Goal: Task Accomplishment & Management: Use online tool/utility

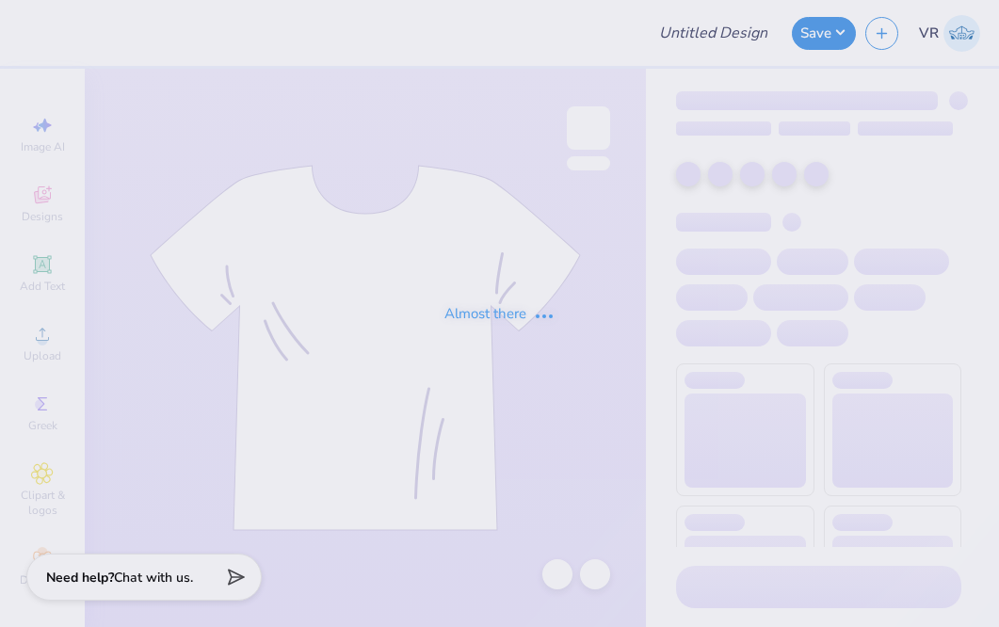
type input "Tulane AEPi formal shirts"
type input "24"
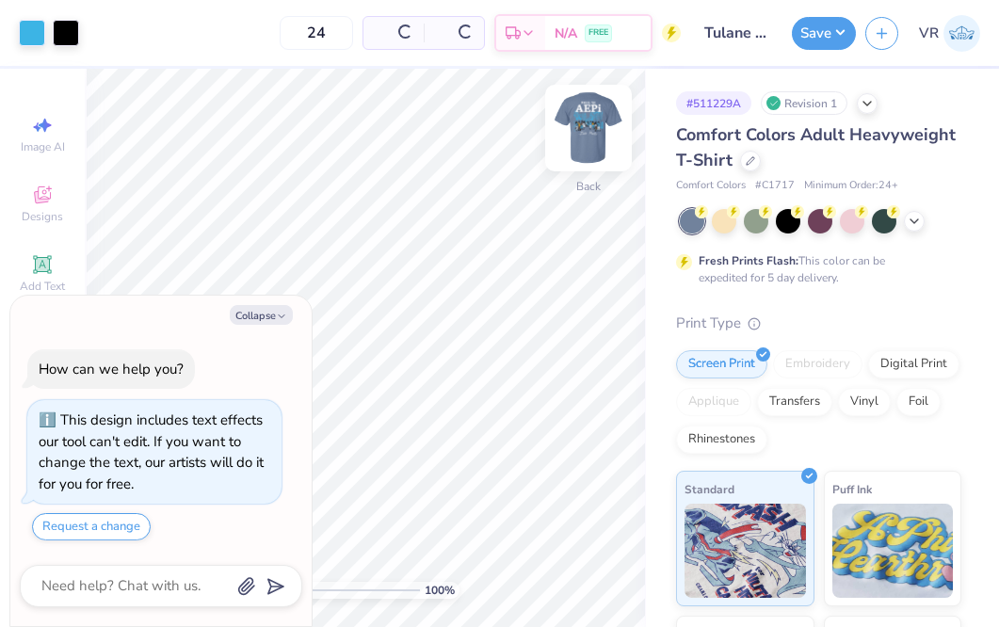
click at [599, 117] on img at bounding box center [588, 127] width 75 height 75
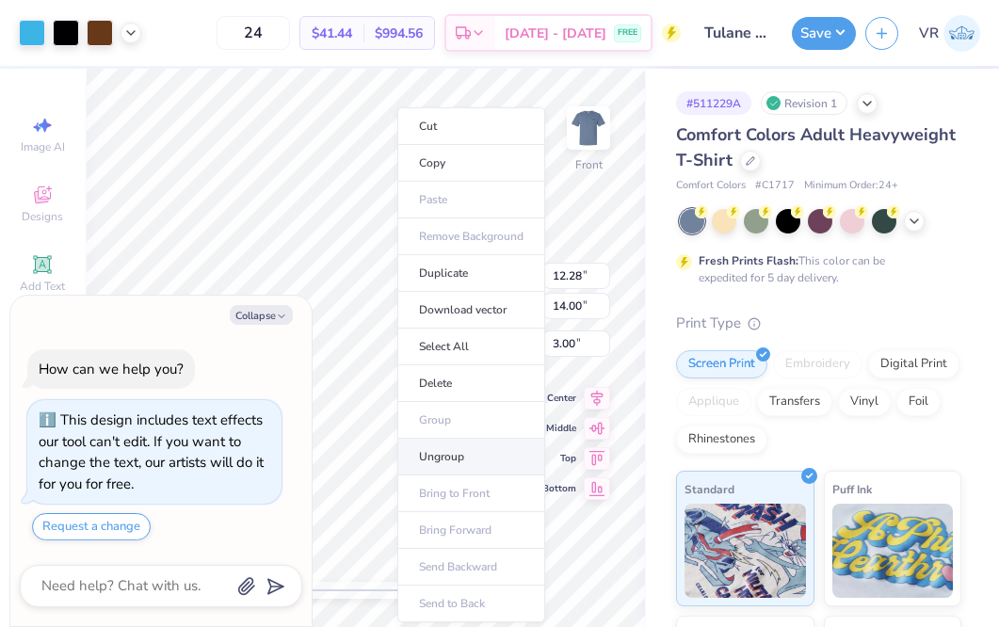
click at [459, 453] on li "Ungroup" at bounding box center [471, 457] width 148 height 37
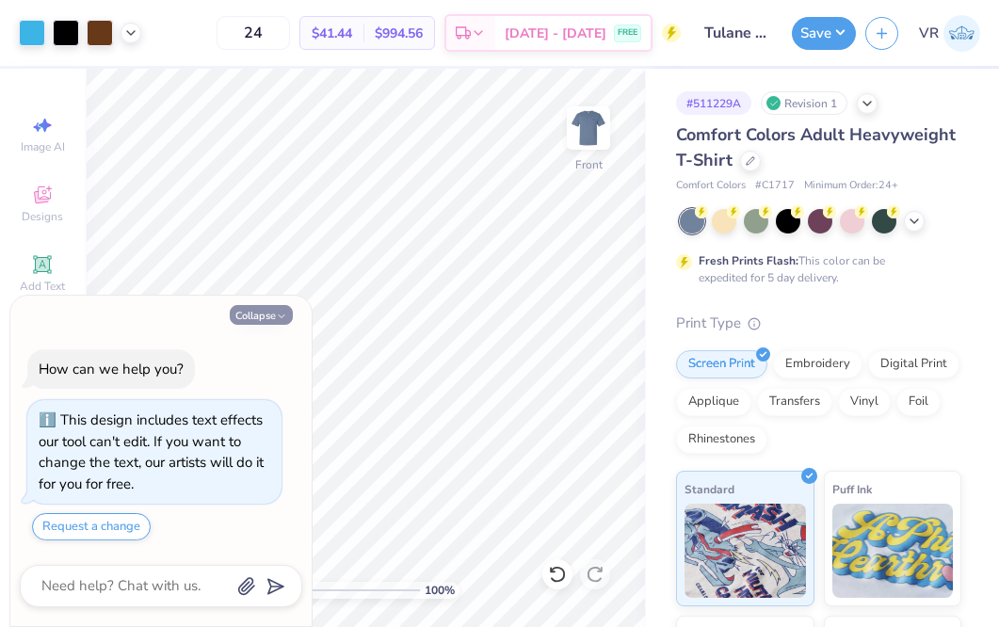
click at [269, 312] on button "Collapse" at bounding box center [261, 315] width 63 height 20
type textarea "x"
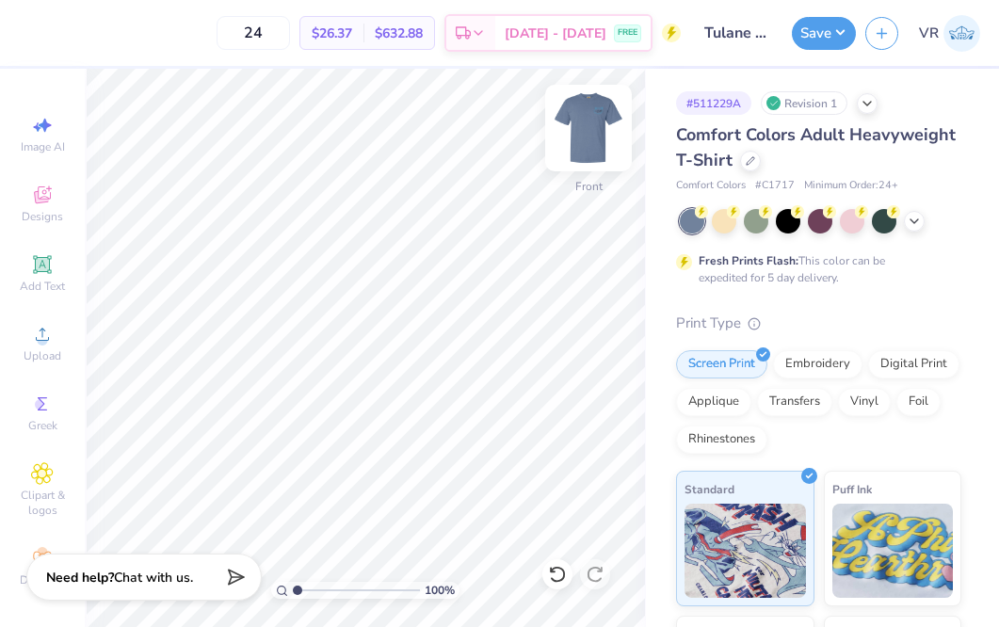
click at [586, 118] on img at bounding box center [588, 127] width 75 height 75
click at [398, 350] on div "Almost there" at bounding box center [542, 348] width 914 height 558
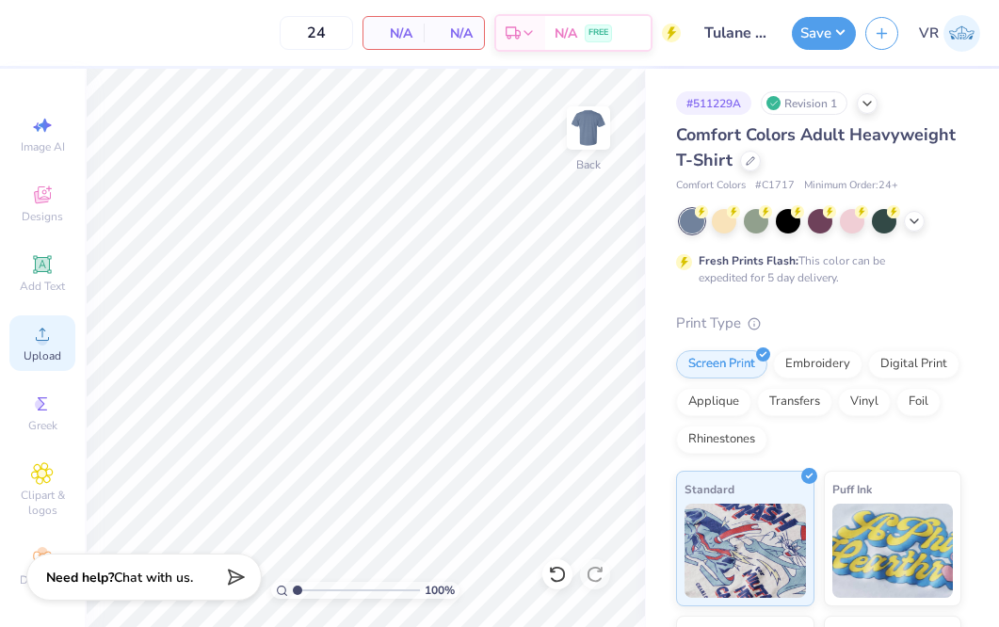
click at [53, 335] on div "Upload" at bounding box center [42, 343] width 66 height 56
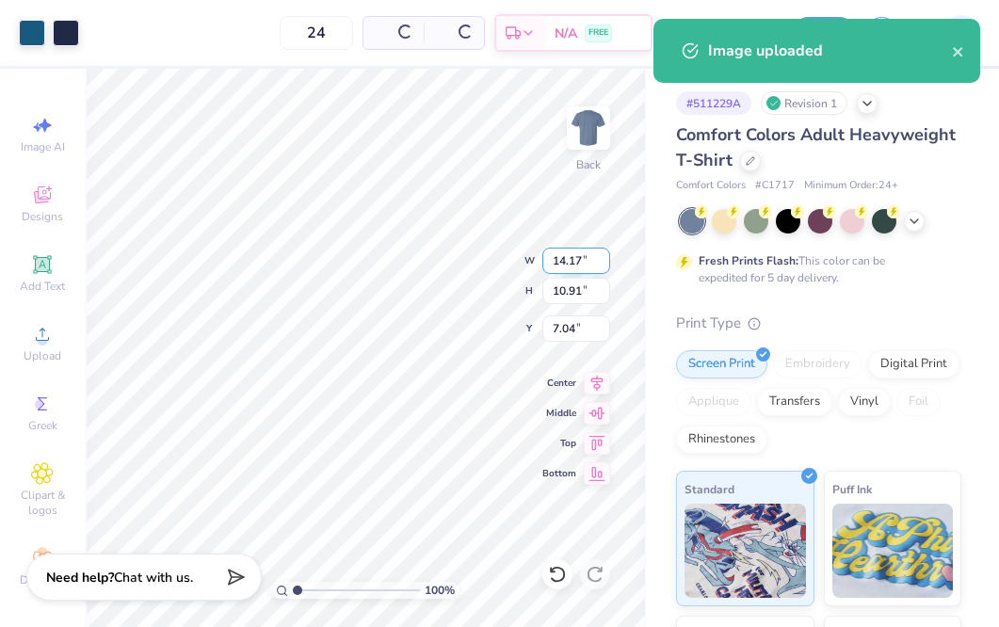
click at [575, 251] on input "14.17" at bounding box center [576, 261] width 68 height 26
type input "3.50"
type input "2.69"
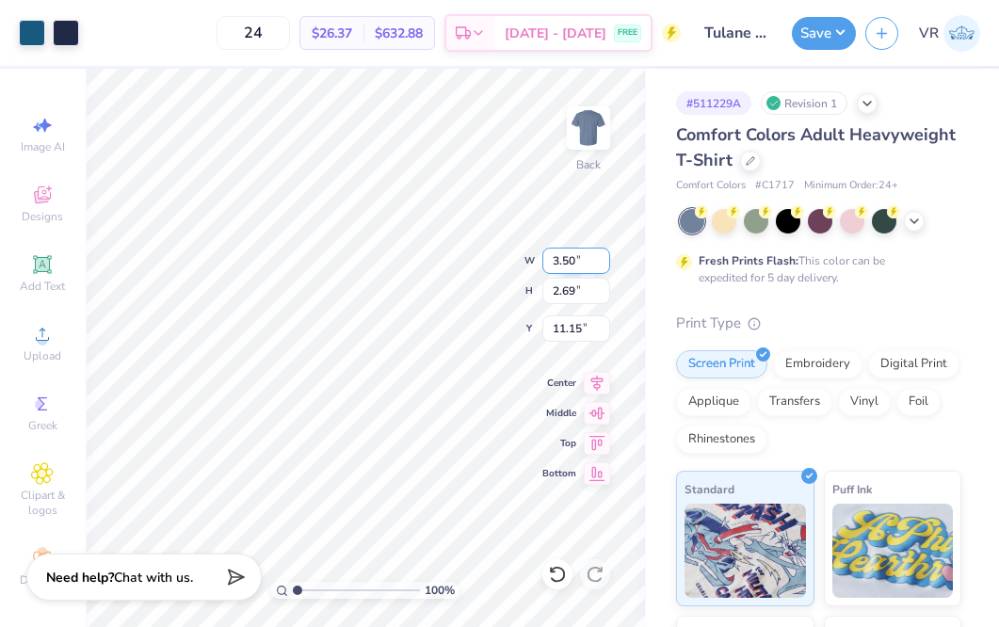
type input "3.00"
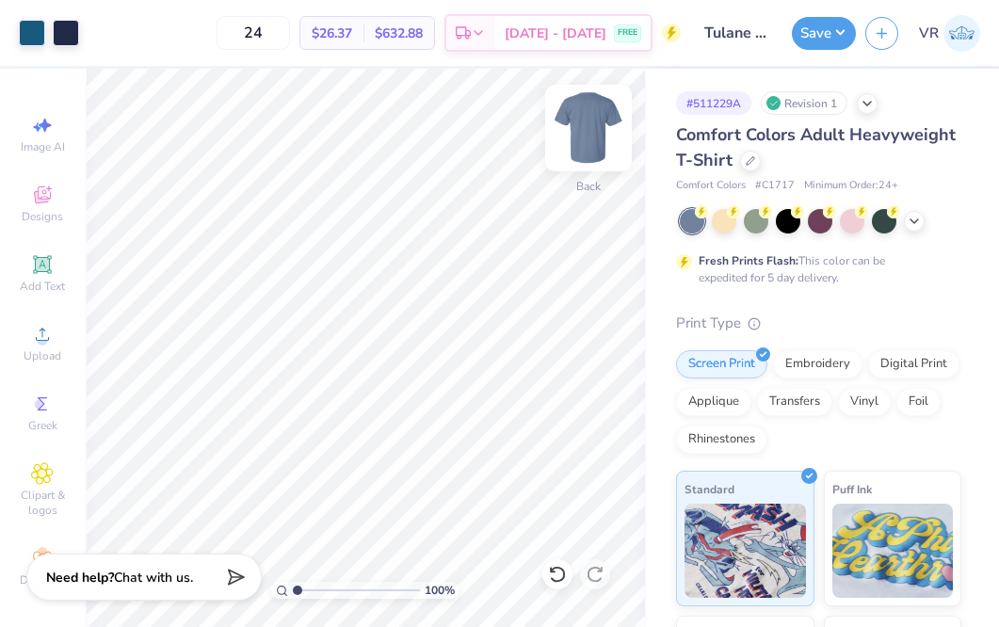
click at [587, 127] on img at bounding box center [588, 127] width 75 height 75
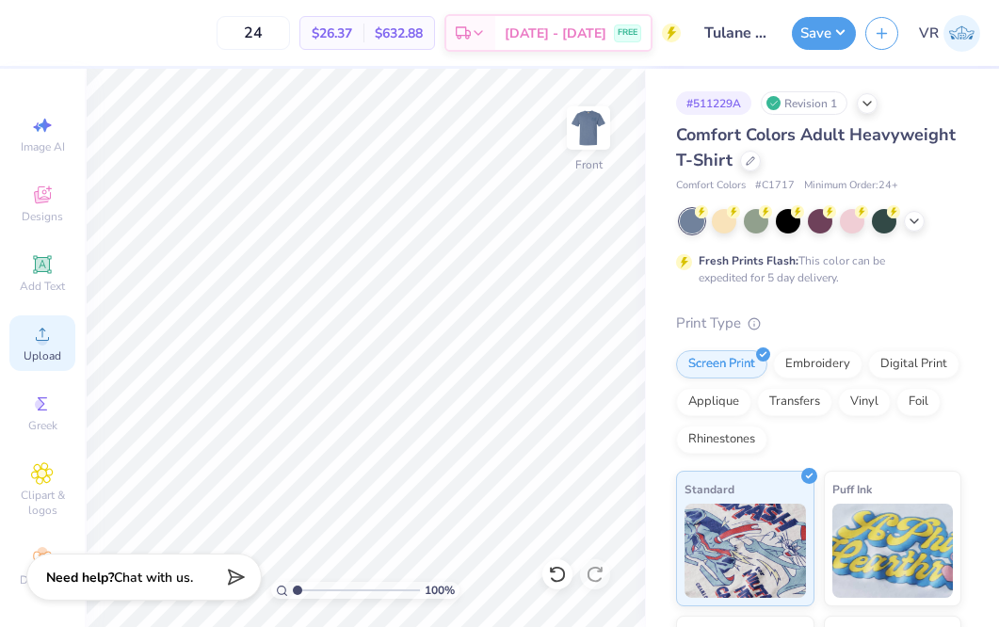
click at [31, 332] on icon at bounding box center [42, 334] width 23 height 23
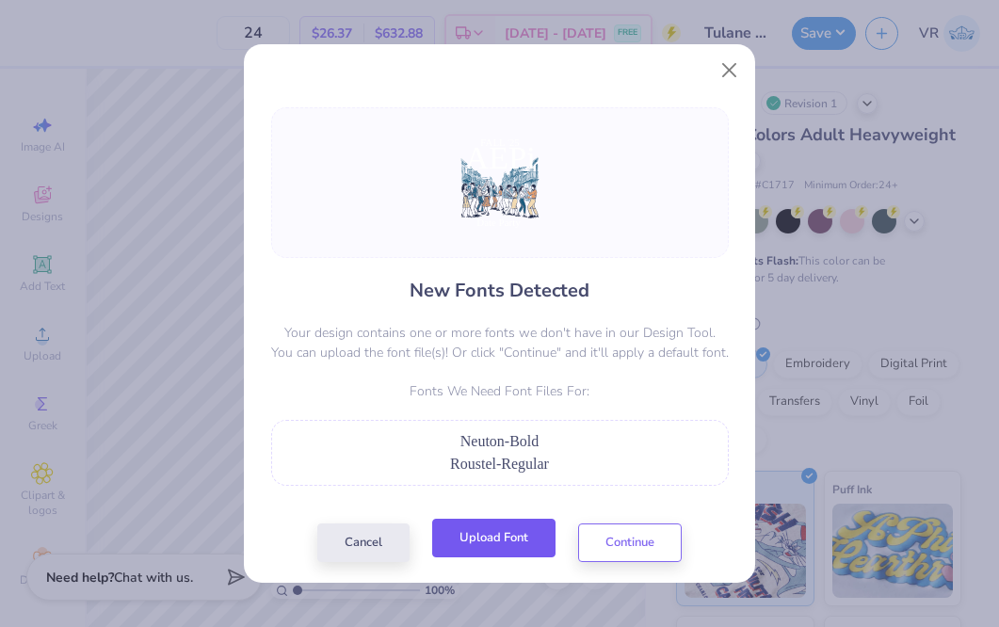
click at [493, 538] on button "Upload Font" at bounding box center [493, 538] width 123 height 39
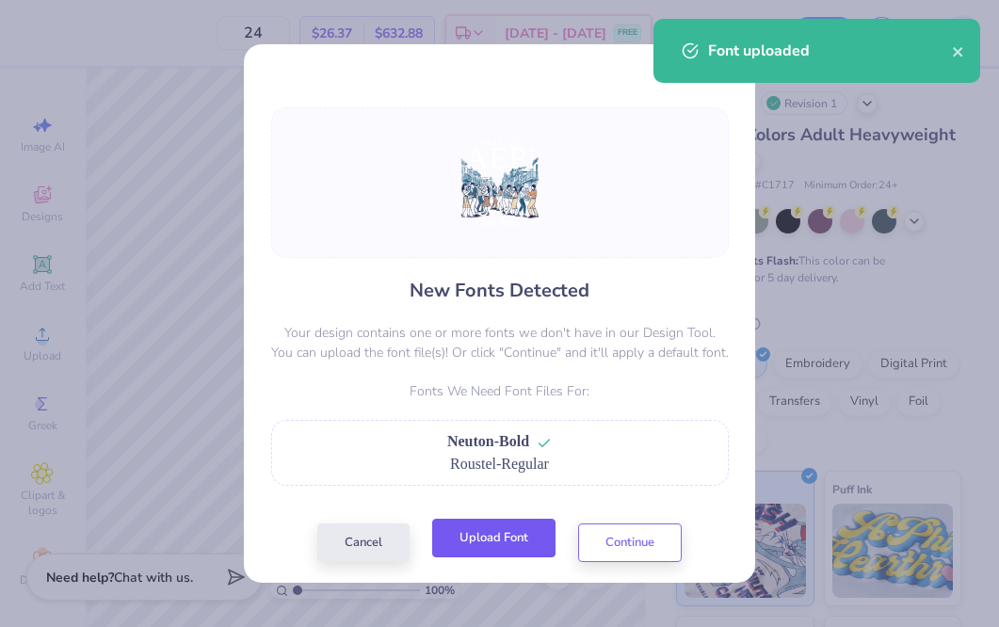
click at [481, 549] on button "Upload Font" at bounding box center [493, 538] width 123 height 39
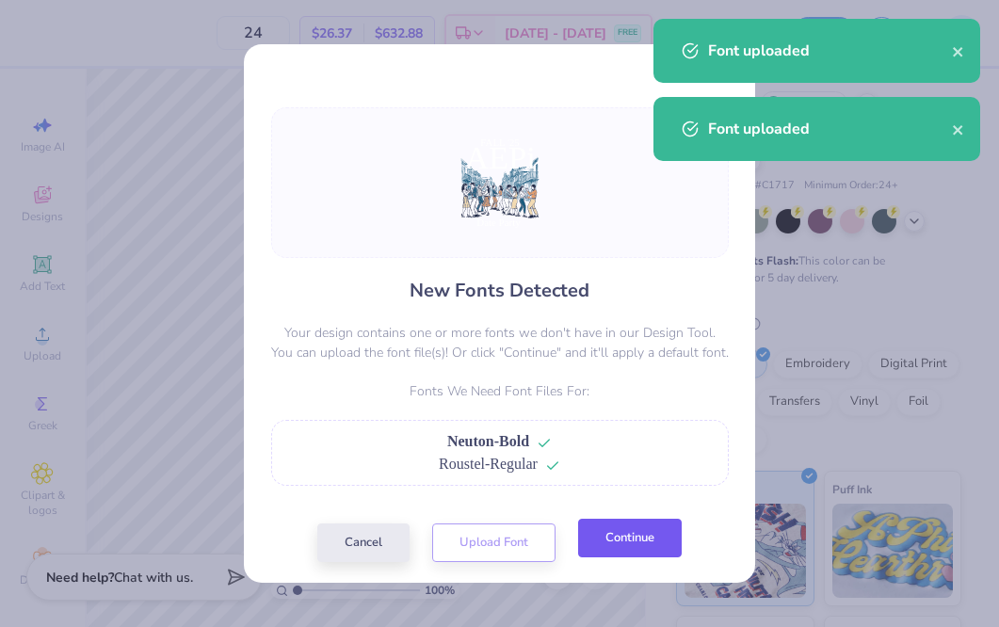
click at [621, 540] on button "Continue" at bounding box center [630, 538] width 104 height 39
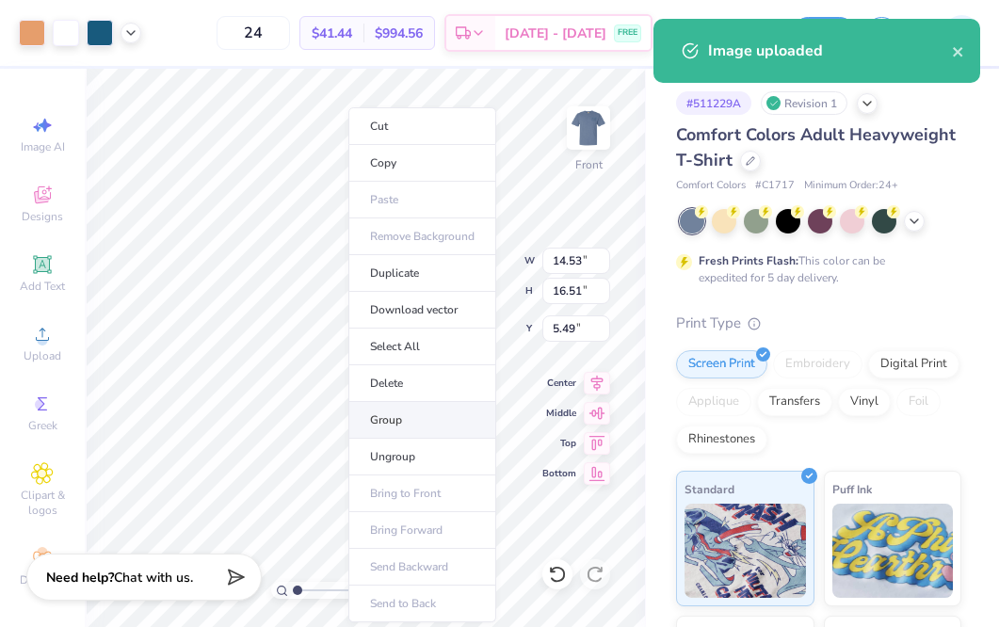
click at [404, 429] on li "Group" at bounding box center [422, 420] width 148 height 37
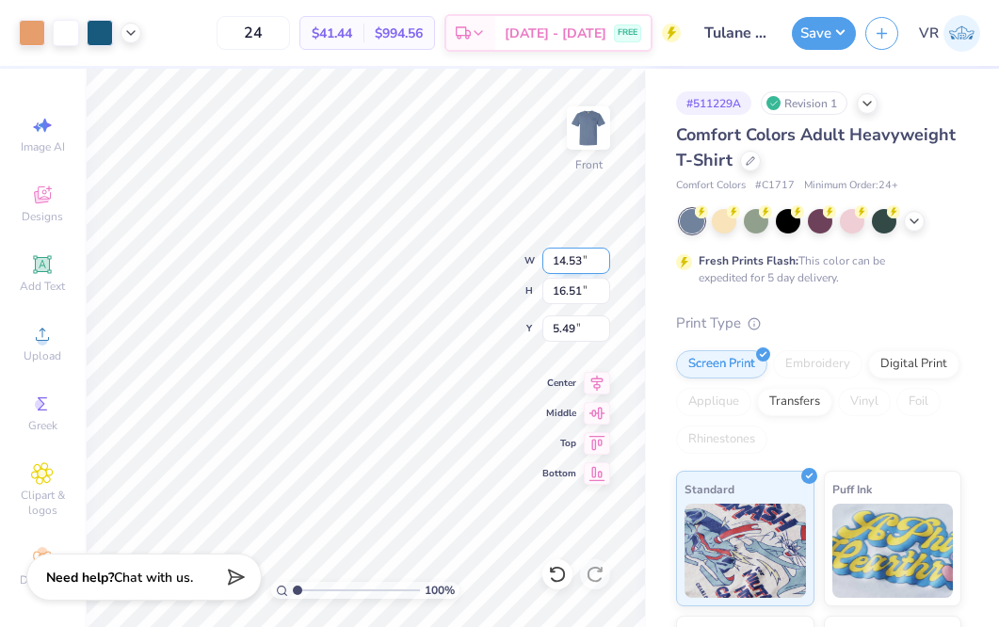
click at [574, 256] on input "14.53" at bounding box center [576, 261] width 68 height 26
type input "12.50"
type input "14.20"
click at [564, 329] on input "6.64" at bounding box center [576, 328] width 68 height 26
type input "3.00"
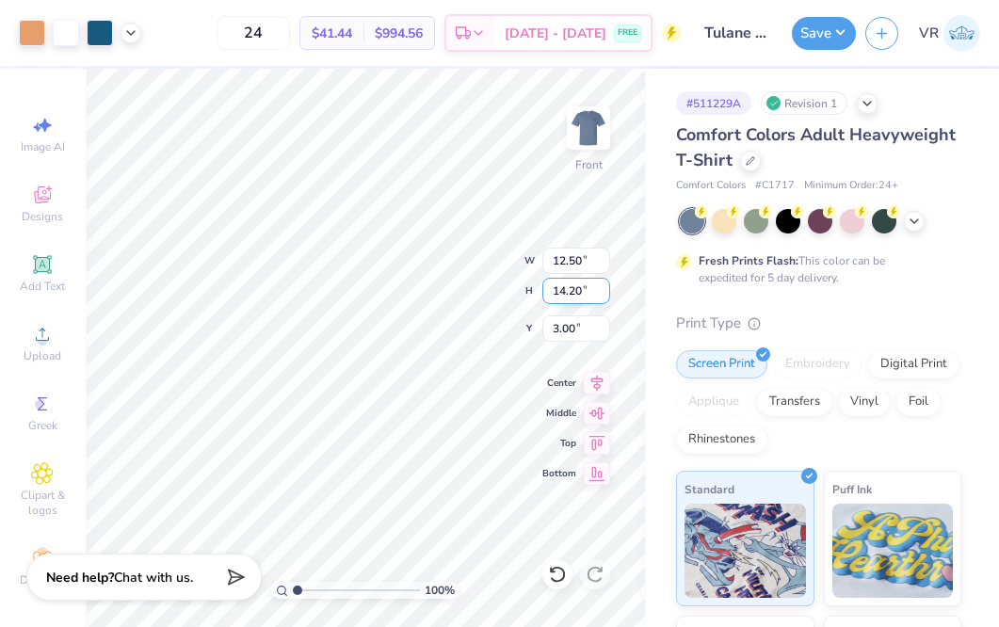
click at [563, 288] on input "14.20" at bounding box center [576, 291] width 68 height 26
type input "14"
type input "12.32"
type input "14.00"
click at [561, 327] on input "3.10" at bounding box center [576, 328] width 68 height 26
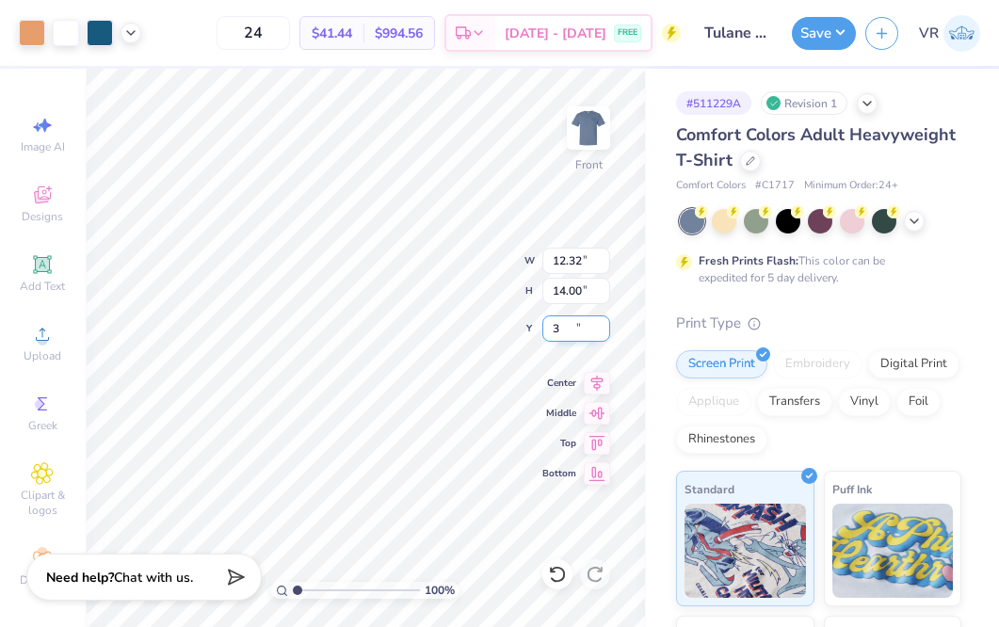
type input "3.00"
drag, startPoint x: 305, startPoint y: 587, endPoint x: 321, endPoint y: 582, distance: 16.7
click at [321, 586] on input "range" at bounding box center [356, 590] width 127 height 17
click at [102, 41] on div at bounding box center [100, 31] width 26 height 26
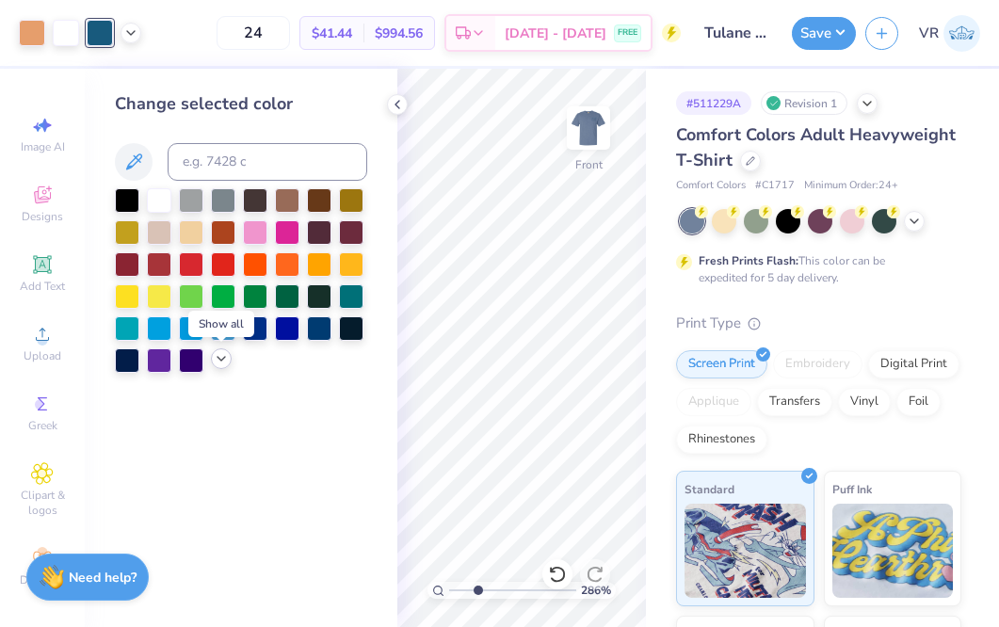
click at [218, 356] on icon at bounding box center [221, 358] width 15 height 15
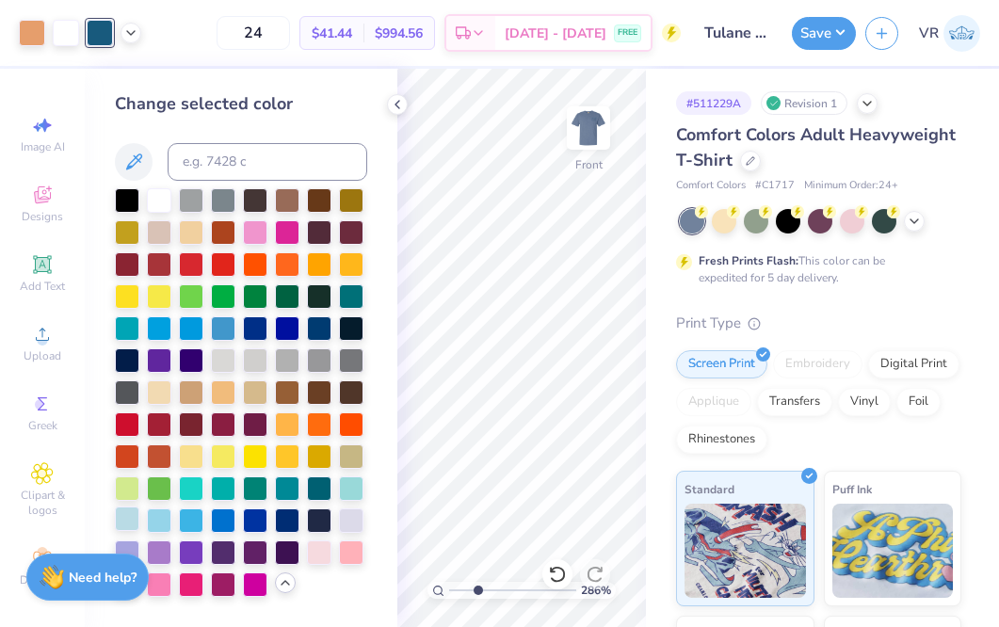
click at [132, 526] on div at bounding box center [127, 519] width 24 height 24
click at [165, 526] on div at bounding box center [159, 519] width 24 height 24
click at [396, 103] on icon at bounding box center [397, 104] width 15 height 15
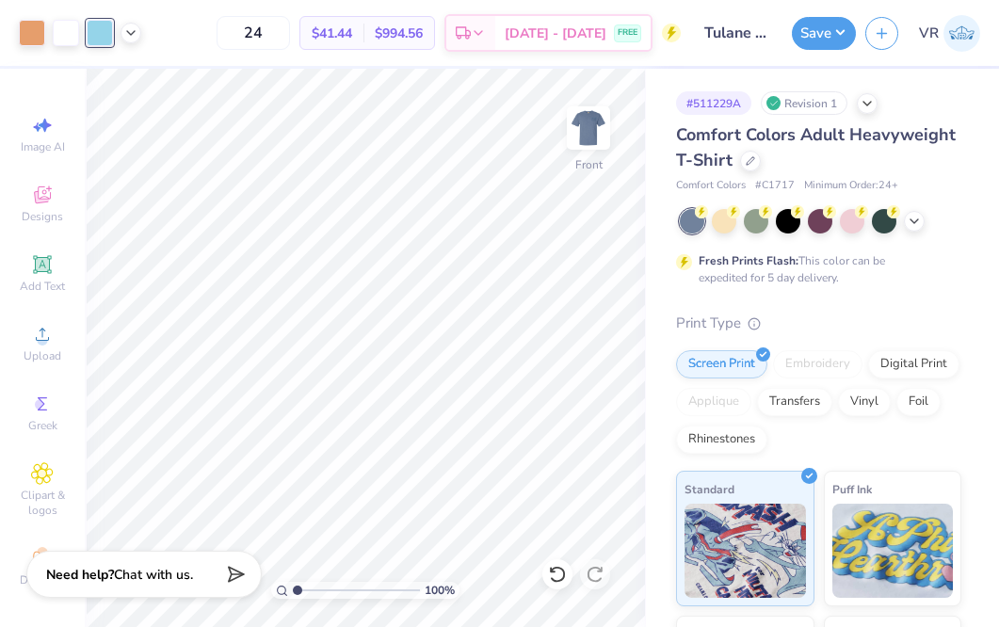
drag, startPoint x: 317, startPoint y: 590, endPoint x: 234, endPoint y: 579, distance: 83.5
click at [293, 586] on input "range" at bounding box center [356, 590] width 127 height 17
click at [562, 572] on icon at bounding box center [557, 574] width 19 height 19
click at [562, 571] on icon at bounding box center [557, 574] width 16 height 17
click at [90, 36] on div at bounding box center [100, 31] width 26 height 26
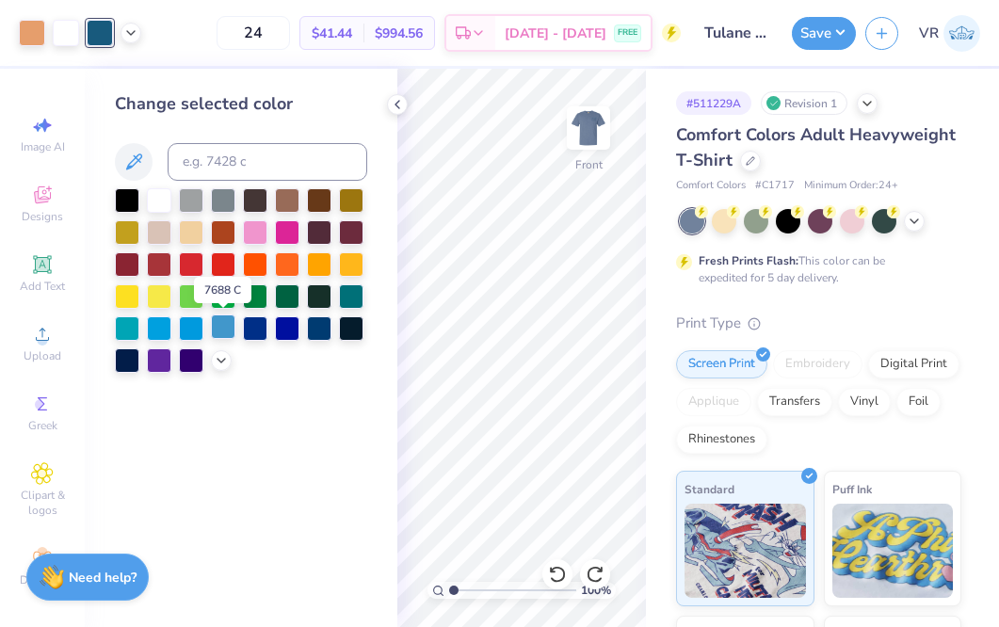
click at [222, 334] on div at bounding box center [223, 327] width 24 height 24
click at [221, 353] on icon at bounding box center [221, 358] width 15 height 15
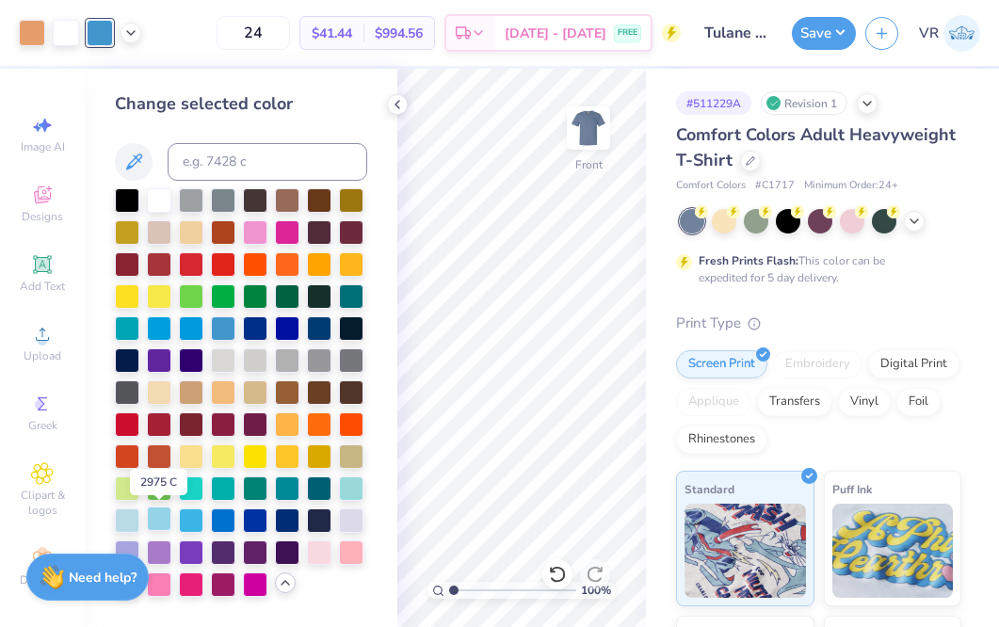
click at [162, 523] on div at bounding box center [159, 519] width 24 height 24
click at [129, 526] on div at bounding box center [127, 519] width 24 height 24
click at [152, 526] on div at bounding box center [159, 519] width 24 height 24
click at [286, 579] on icon at bounding box center [285, 582] width 15 height 15
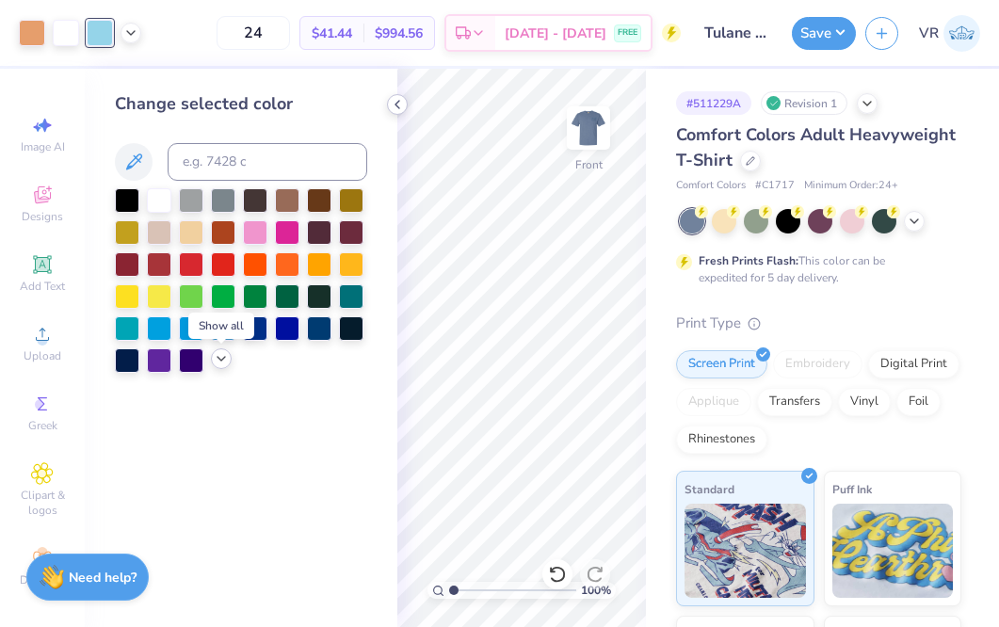
click at [394, 99] on icon at bounding box center [397, 104] width 15 height 15
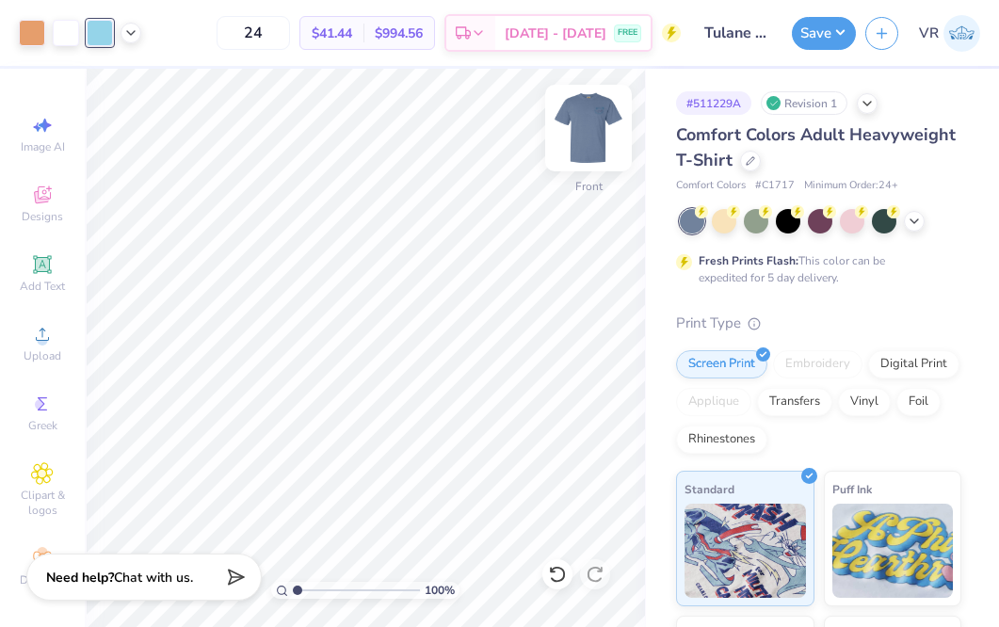
click at [590, 133] on img at bounding box center [588, 127] width 75 height 75
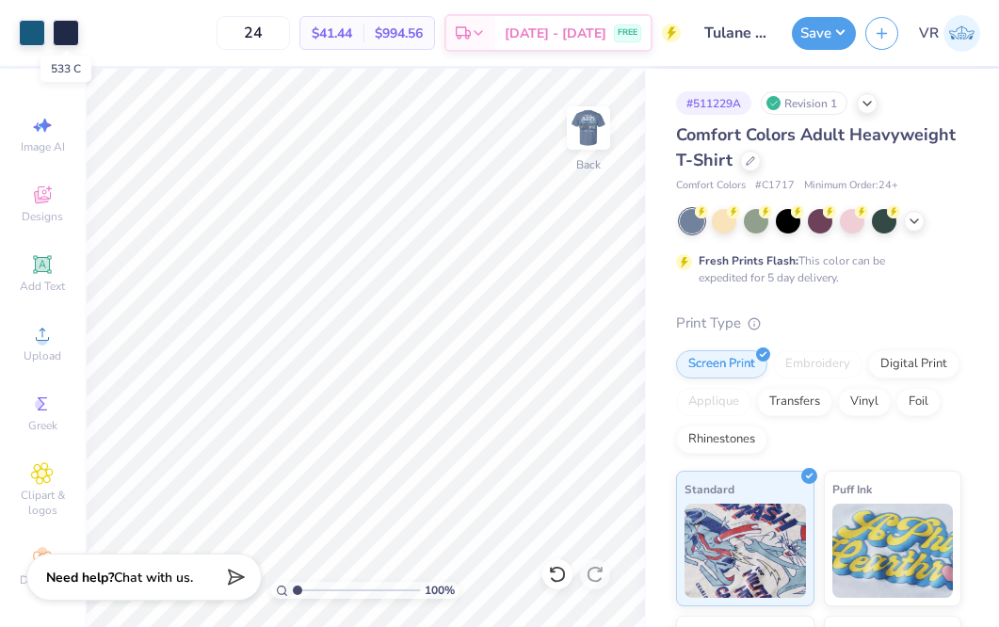
click at [57, 34] on div at bounding box center [66, 33] width 26 height 26
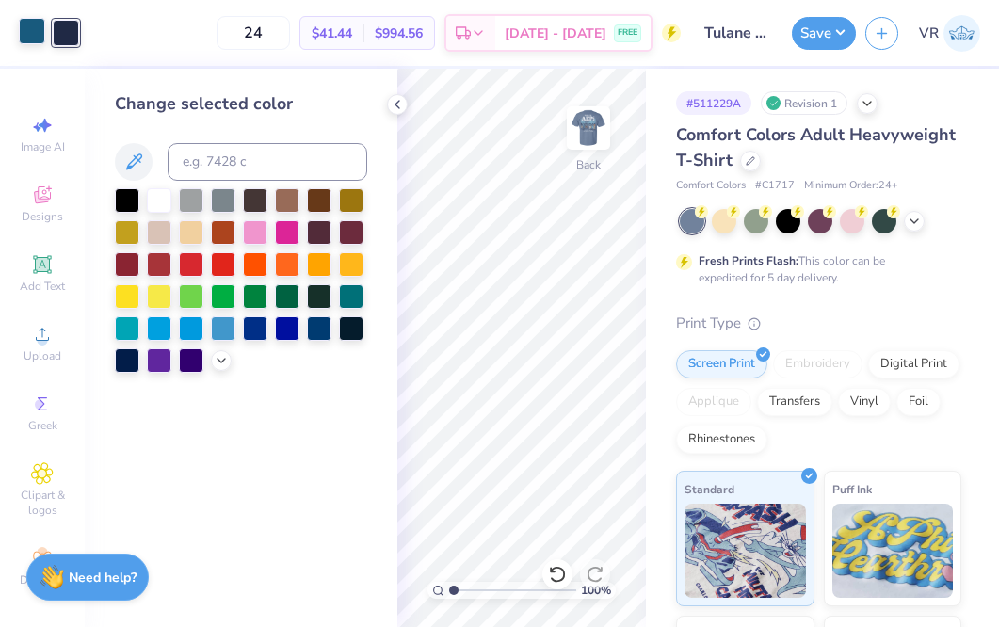
click at [40, 37] on div at bounding box center [32, 31] width 26 height 26
click at [223, 355] on icon at bounding box center [221, 358] width 15 height 15
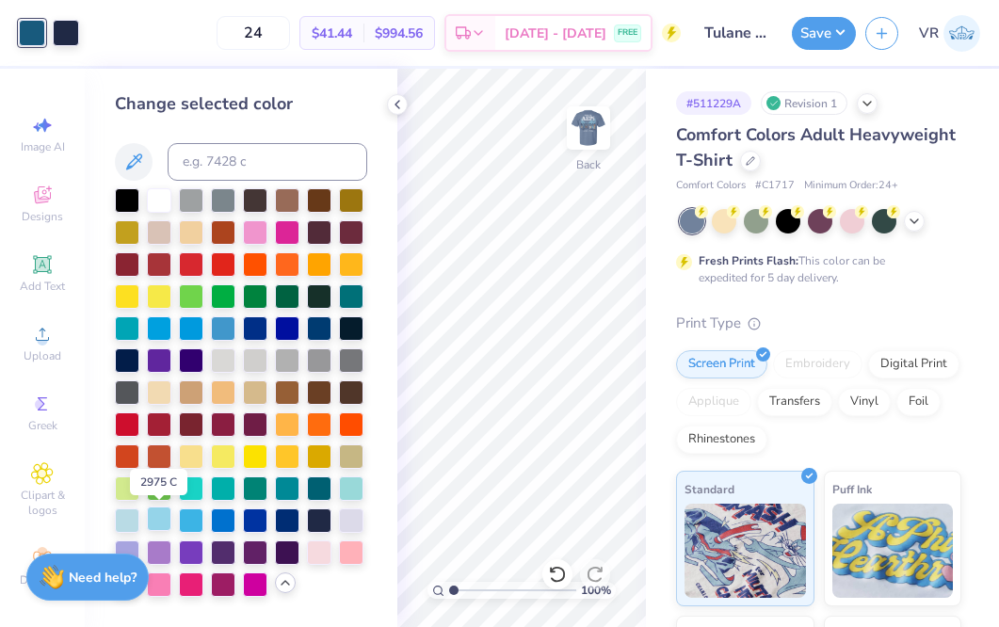
click at [154, 523] on div at bounding box center [159, 519] width 24 height 24
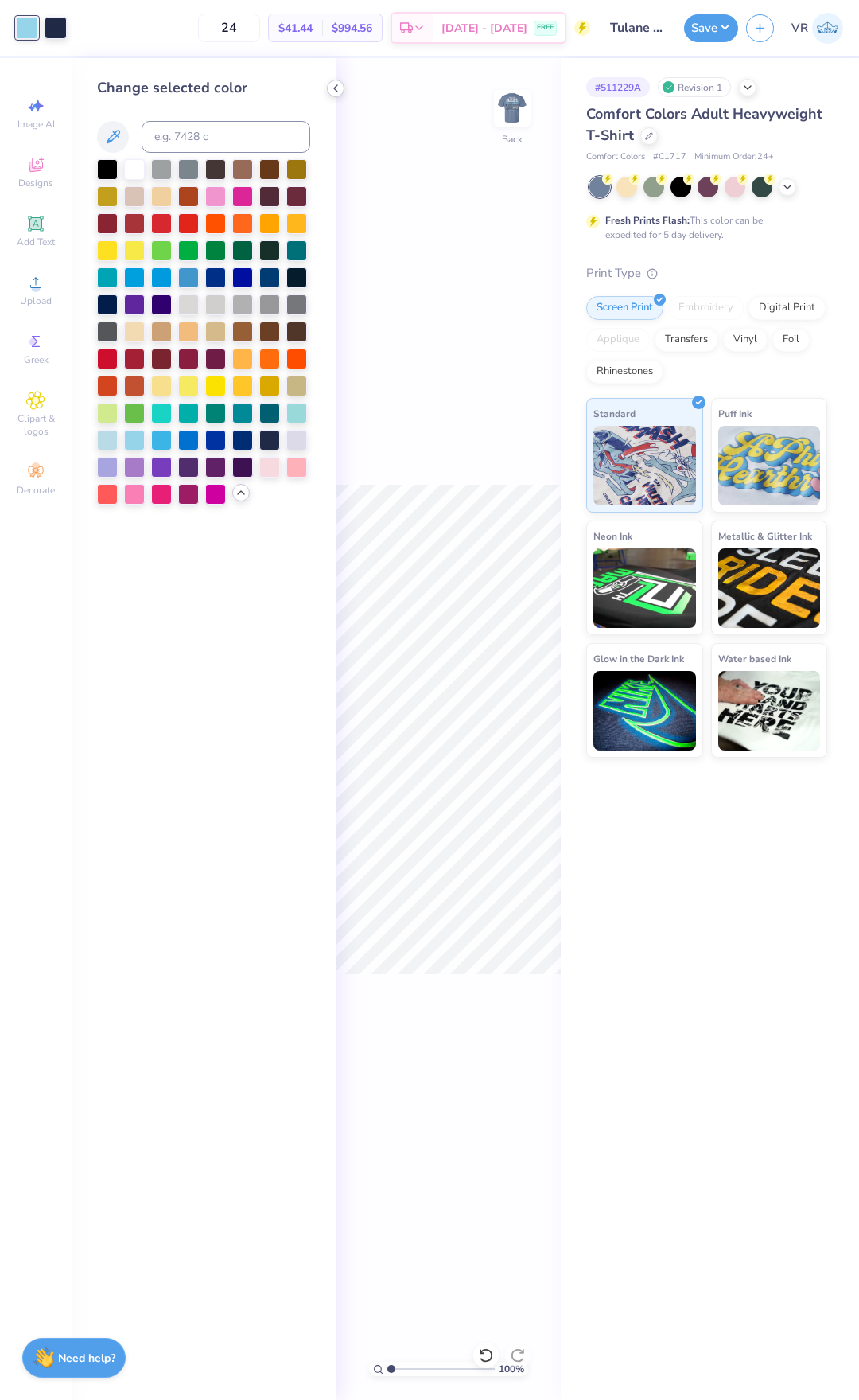
click at [335, 88] on icon at bounding box center [335, 88] width 13 height 13
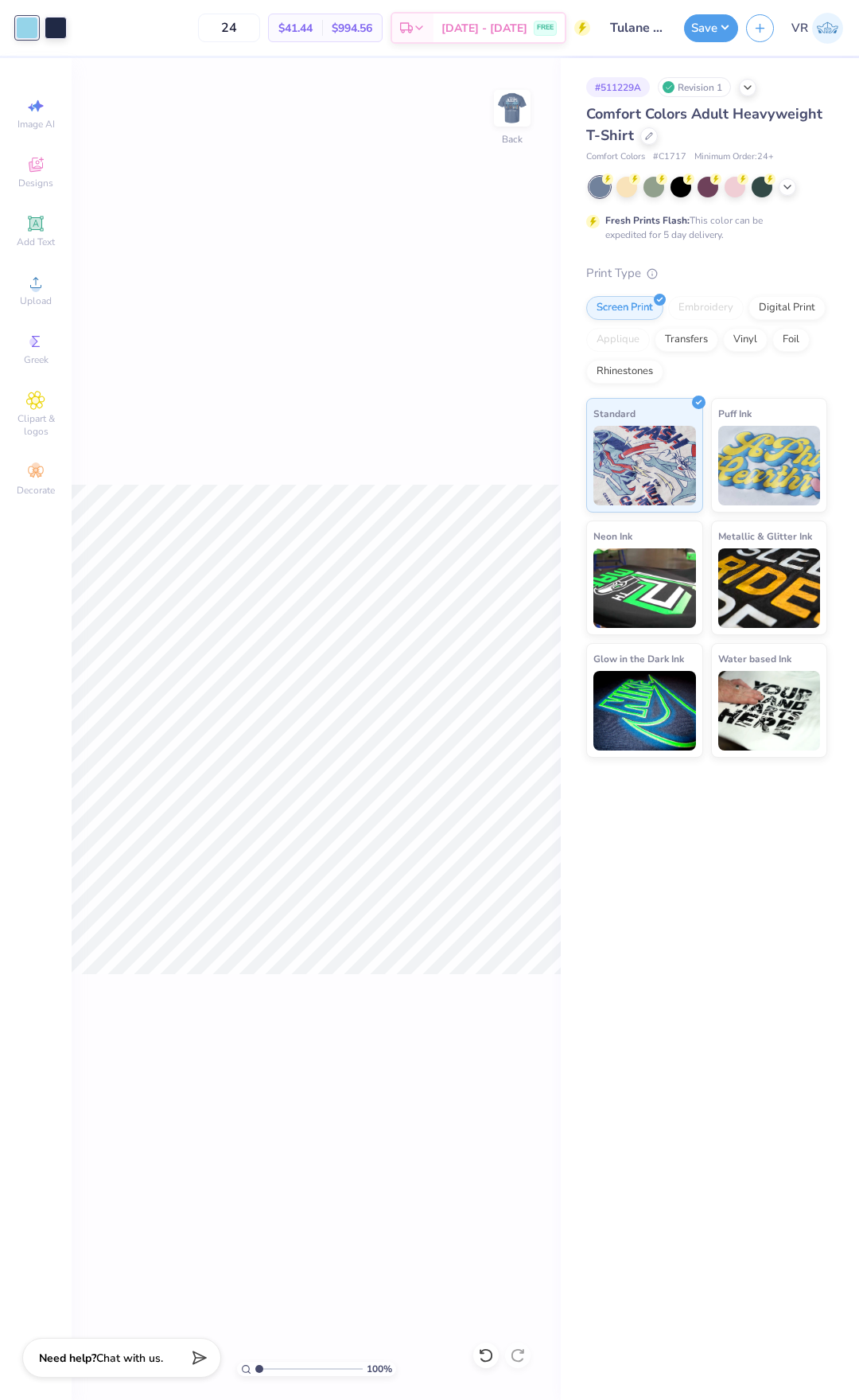
click at [408, 340] on div "100 % Back" at bounding box center [316, 729] width 489 height 1342
drag, startPoint x: 694, startPoint y: 32, endPoint x: 704, endPoint y: 27, distance: 11.2
click at [704, 27] on button "Save" at bounding box center [711, 25] width 54 height 28
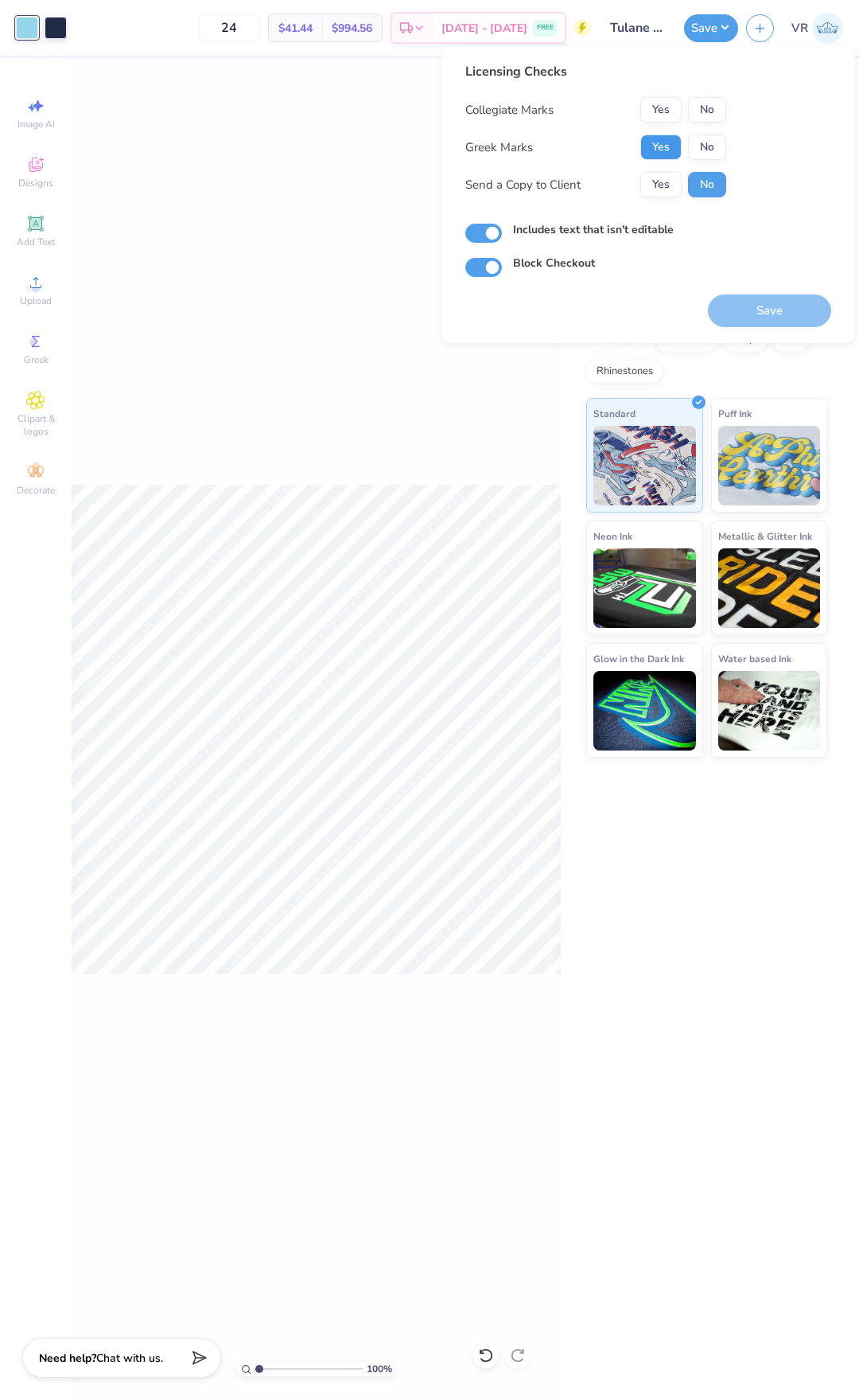
click at [662, 155] on button "Yes" at bounding box center [661, 147] width 41 height 25
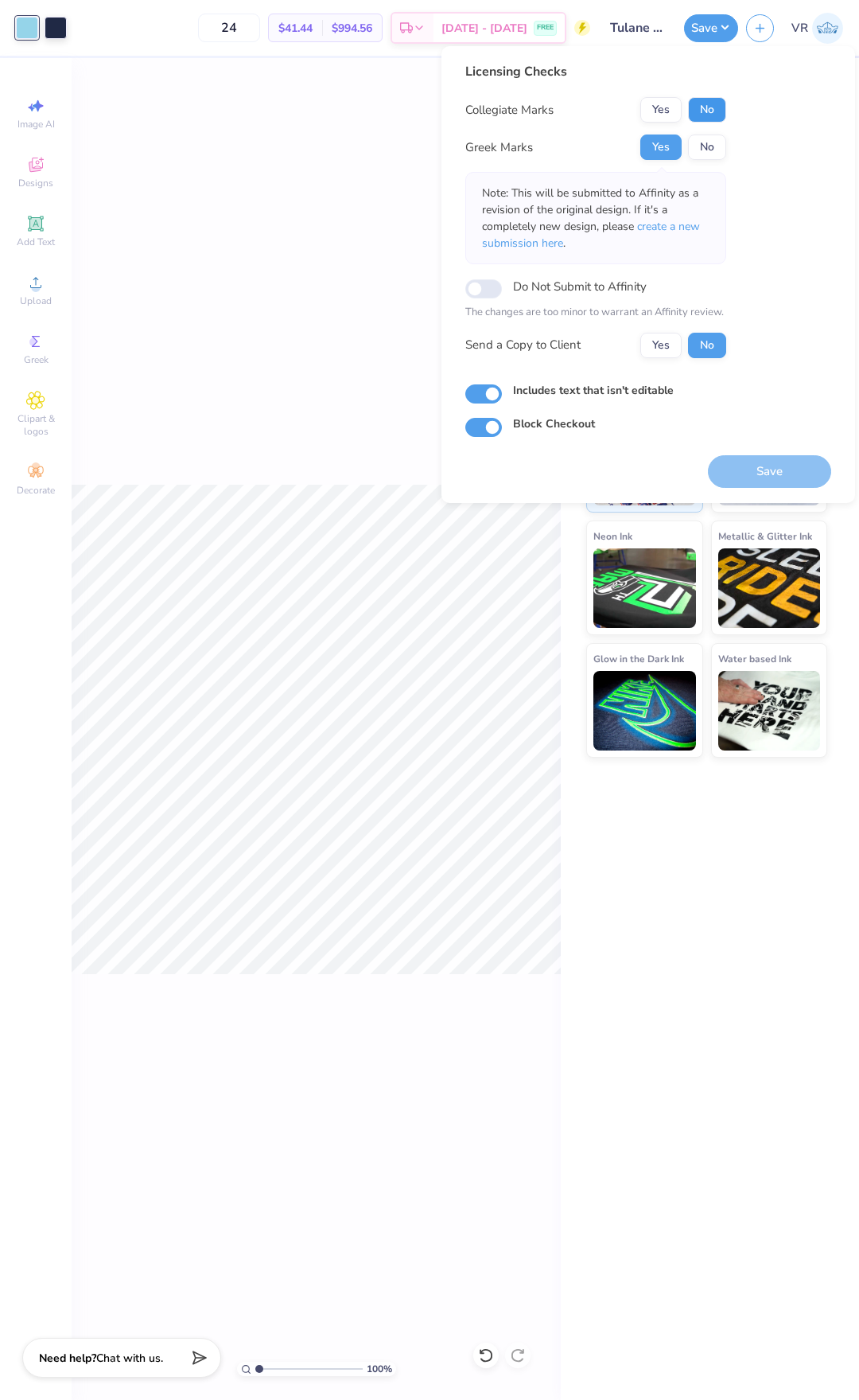
drag, startPoint x: 691, startPoint y: 123, endPoint x: 708, endPoint y: 116, distance: 18.4
click at [708, 116] on button "No" at bounding box center [707, 110] width 38 height 25
click at [735, 466] on button "Save" at bounding box center [769, 471] width 123 height 33
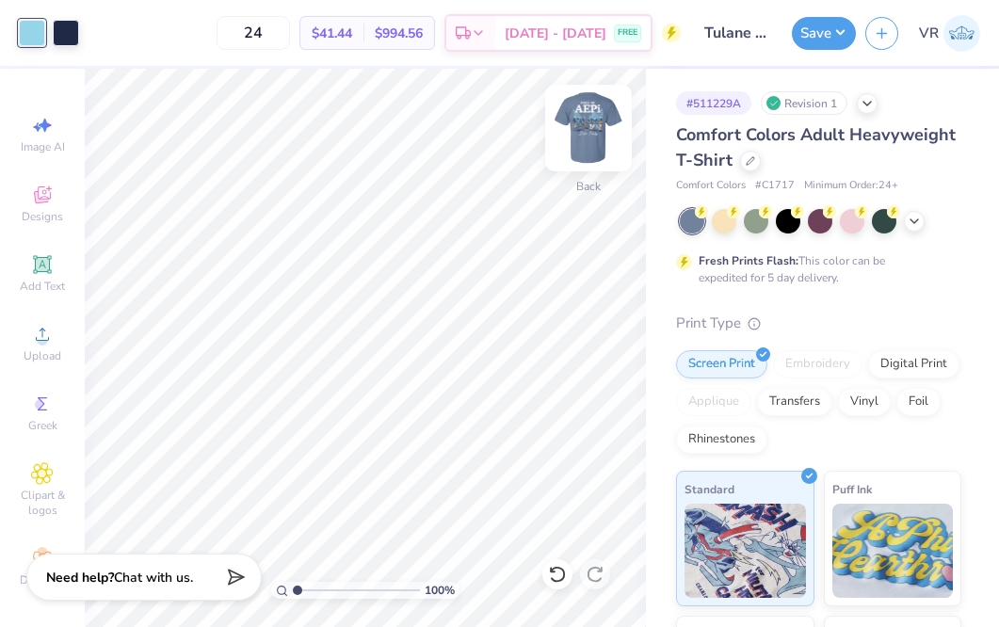
click at [578, 121] on img at bounding box center [588, 127] width 75 height 75
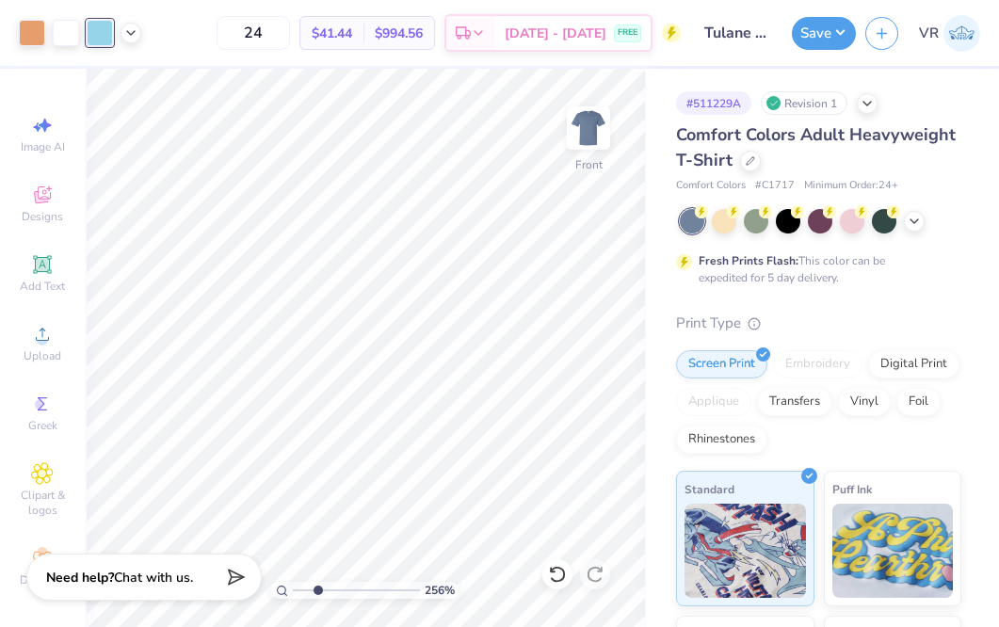
drag, startPoint x: 299, startPoint y: 587, endPoint x: 318, endPoint y: 578, distance: 21.5
click at [318, 582] on input "range" at bounding box center [356, 590] width 127 height 17
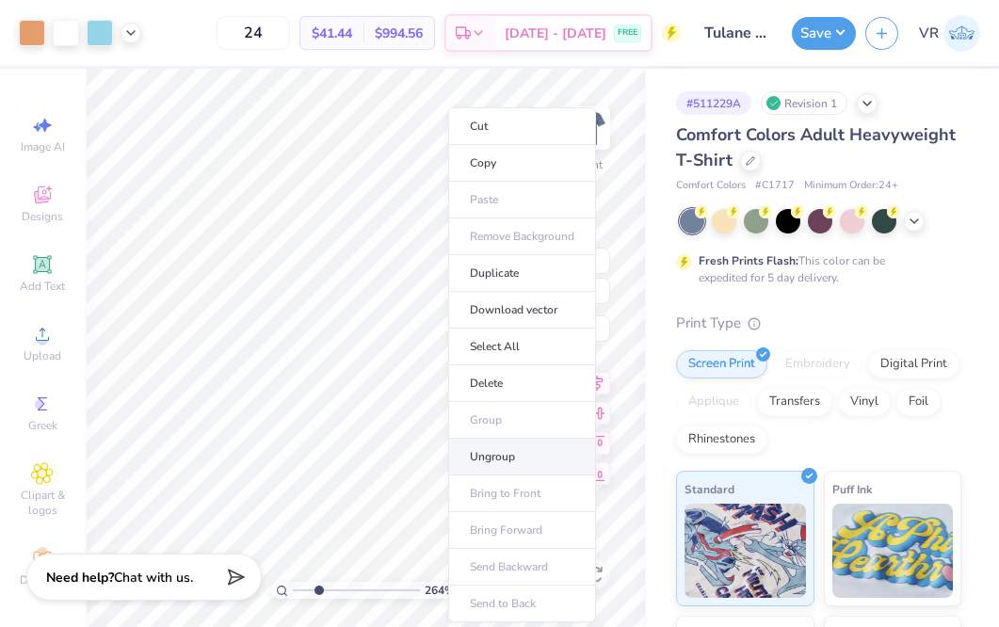
click at [499, 454] on li "Ungroup" at bounding box center [522, 457] width 148 height 37
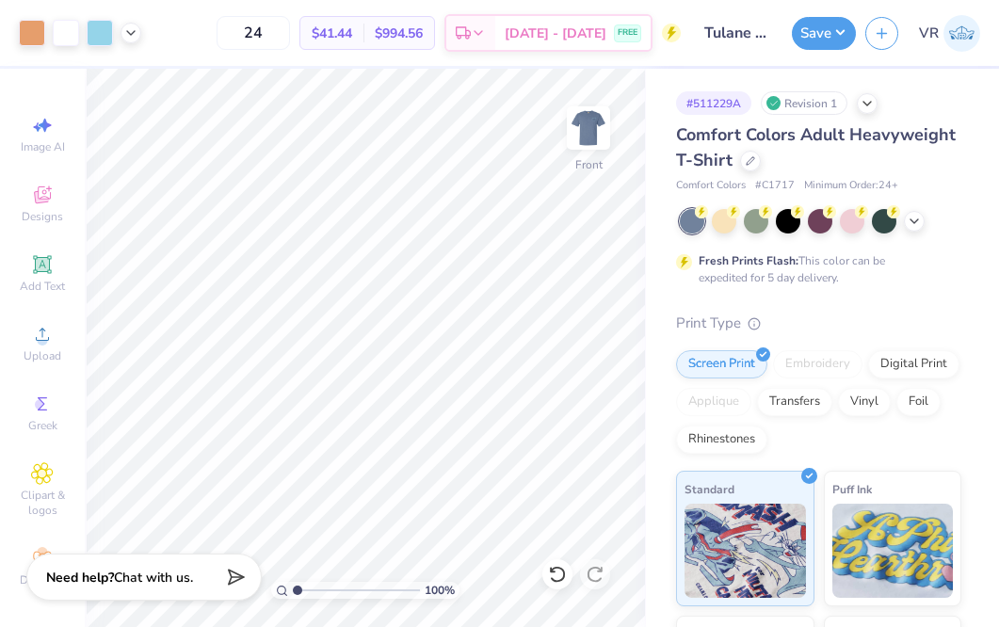
type input "1"
click at [293, 594] on input "range" at bounding box center [356, 590] width 127 height 17
click at [816, 47] on button "Save" at bounding box center [824, 30] width 64 height 33
